Goal: Task Accomplishment & Management: Manage account settings

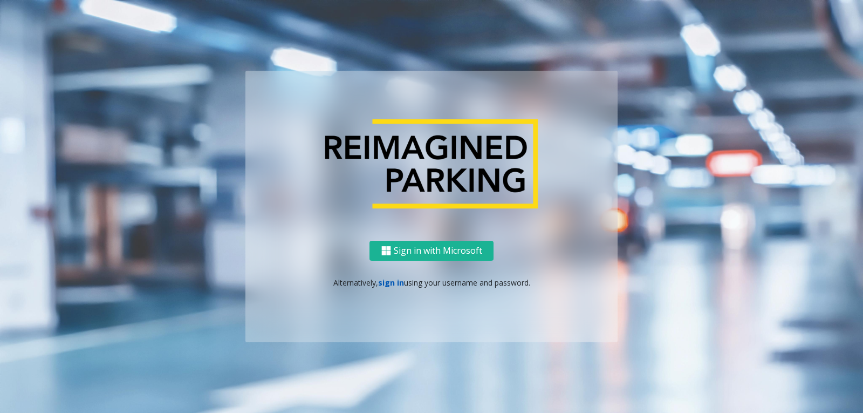
click at [391, 283] on link "sign in" at bounding box center [391, 282] width 26 height 10
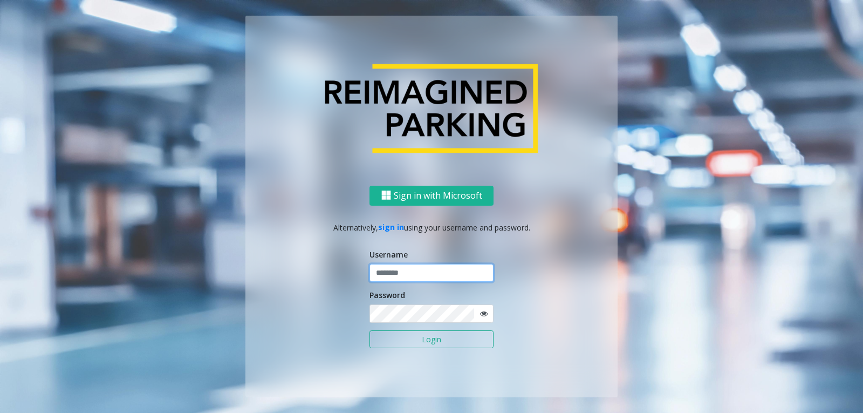
click at [394, 271] on input "text" at bounding box center [432, 273] width 124 height 18
type input "********"
click at [483, 315] on icon at bounding box center [484, 314] width 8 height 8
click at [425, 340] on button "Login" at bounding box center [432, 339] width 124 height 18
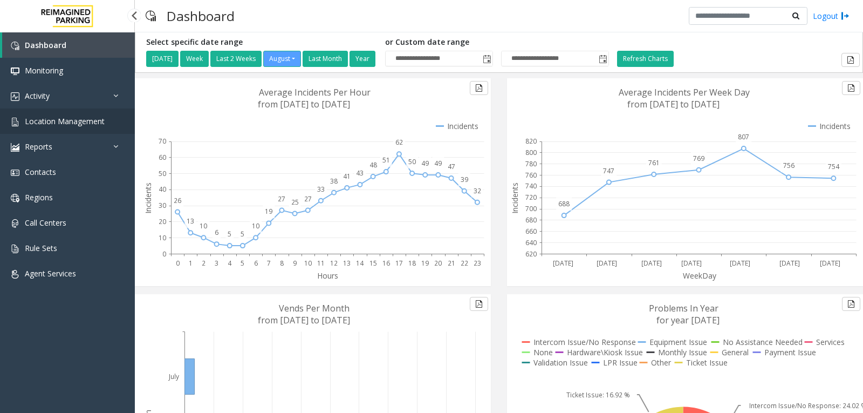
click at [85, 125] on span "Location Management" at bounding box center [65, 121] width 80 height 10
